Goal: Task Accomplishment & Management: Use online tool/utility

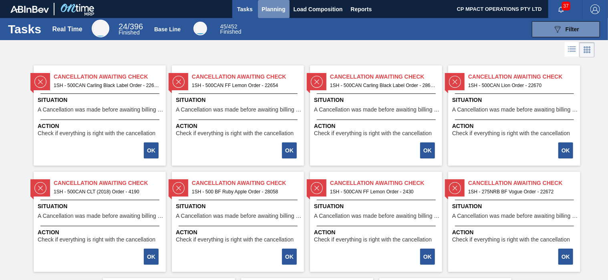
click at [273, 7] on span "Planning" at bounding box center [274, 9] width 24 height 10
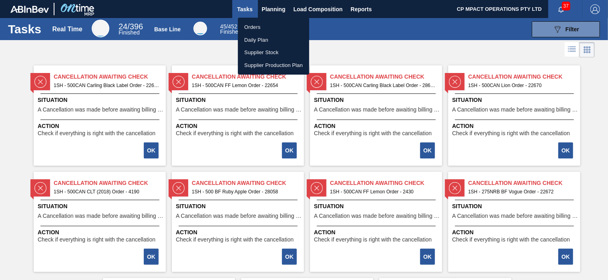
click at [265, 27] on li "Orders" at bounding box center [273, 27] width 71 height 13
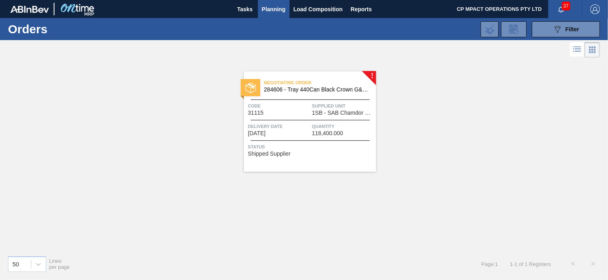
click at [318, 89] on span "284606 - Tray 440Can Black Crown G&D L" at bounding box center [317, 90] width 106 height 6
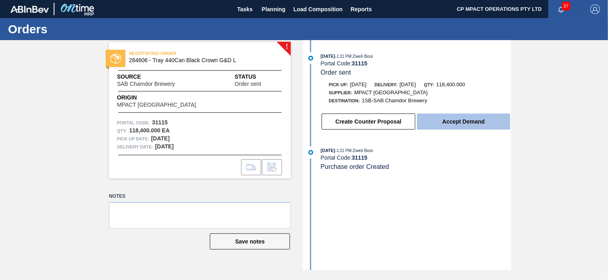
click at [467, 121] on button "Accept Demand" at bounding box center [463, 121] width 93 height 16
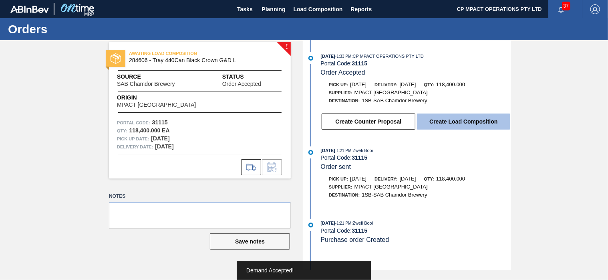
click at [464, 122] on button "Create Load Composition" at bounding box center [463, 121] width 93 height 16
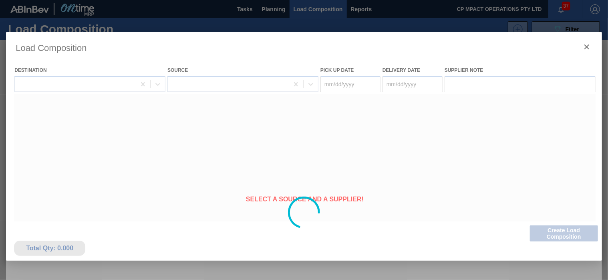
type Date "[DATE]"
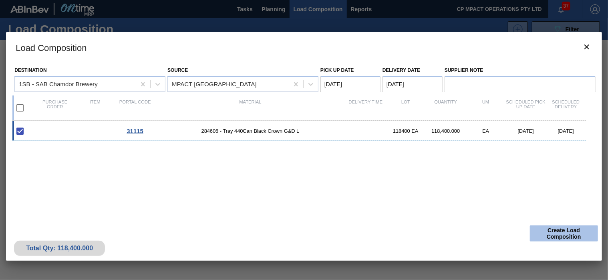
click at [566, 231] on button "Create Load Composition" at bounding box center [564, 233] width 68 height 16
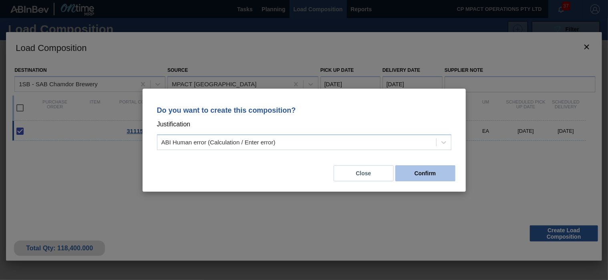
click at [417, 174] on button "Confirm" at bounding box center [426, 173] width 60 height 16
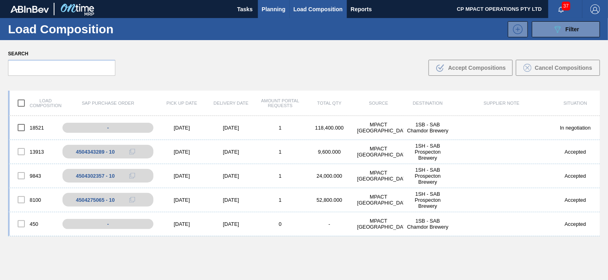
click at [265, 8] on span "Planning" at bounding box center [274, 9] width 24 height 10
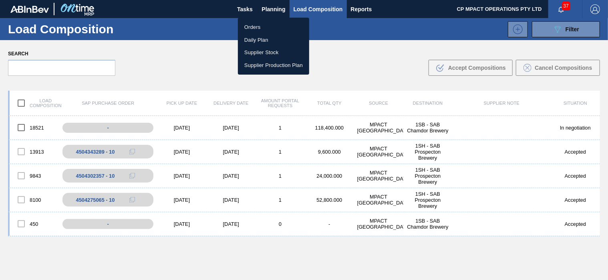
click at [260, 25] on li "Orders" at bounding box center [273, 27] width 71 height 13
